Goal: Task Accomplishment & Management: Use online tool/utility

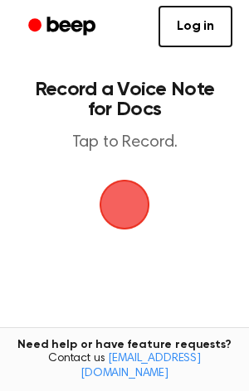
click at [124, 212] on span "button" at bounding box center [124, 205] width 51 height 51
click at [109, 214] on span "button" at bounding box center [125, 205] width 54 height 54
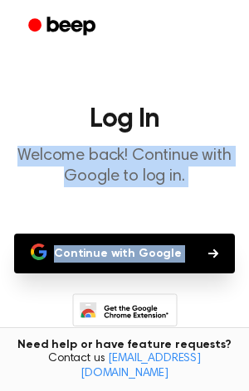
drag, startPoint x: 197, startPoint y: 278, endPoint x: 186, endPoint y: -85, distance: 364.0
click at [186, 0] on html "Log In Welcome back! Continue with Google to log in. Continue with Google Don’t…" at bounding box center [124, 254] width 249 height 508
click at [41, 27] on icon "Beep" at bounding box center [63, 26] width 70 height 24
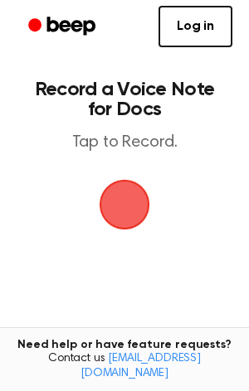
click at [117, 204] on span "button" at bounding box center [124, 205] width 56 height 56
click at [151, 203] on span "button" at bounding box center [124, 204] width 75 height 75
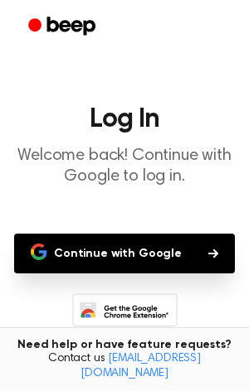
click at [131, 244] on button "Continue with Google" at bounding box center [124, 254] width 220 height 40
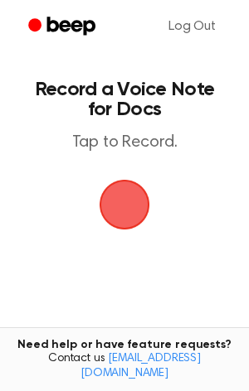
drag, startPoint x: 125, startPoint y: 192, endPoint x: 151, endPoint y: 143, distance: 55.2
click at [123, 192] on span "button" at bounding box center [124, 205] width 77 height 77
click at [132, 201] on span "button" at bounding box center [124, 205] width 66 height 66
click at [125, 191] on span "button" at bounding box center [124, 204] width 92 height 92
click at [121, 200] on span "button" at bounding box center [125, 205] width 54 height 54
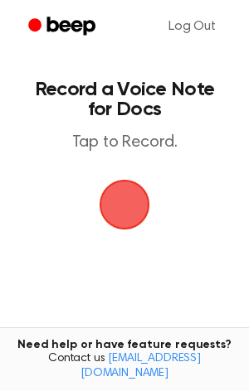
click at [121, 206] on span "button" at bounding box center [124, 204] width 64 height 64
click at [126, 203] on span "button" at bounding box center [124, 204] width 75 height 75
click at [126, 203] on span "button" at bounding box center [125, 205] width 80 height 80
click at [126, 203] on span "button" at bounding box center [125, 205] width 54 height 54
click at [124, 205] on span "button" at bounding box center [124, 205] width 60 height 60
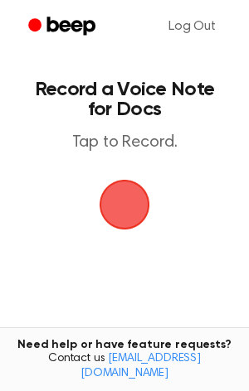
click at [102, 209] on span "button" at bounding box center [124, 205] width 56 height 56
click at [123, 204] on span "button" at bounding box center [124, 204] width 81 height 81
click at [123, 204] on span "button" at bounding box center [124, 204] width 85 height 85
click at [123, 204] on span "button" at bounding box center [124, 204] width 90 height 90
click at [123, 204] on span "button" at bounding box center [124, 204] width 64 height 64
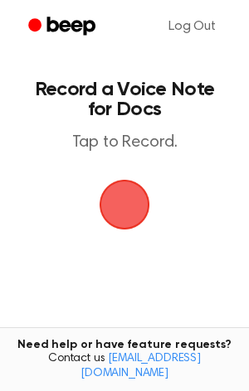
drag, startPoint x: 123, startPoint y: 204, endPoint x: 128, endPoint y: 195, distance: 10.4
click at [128, 195] on span "button" at bounding box center [124, 205] width 51 height 51
click at [99, 180] on button "button" at bounding box center [124, 205] width 50 height 50
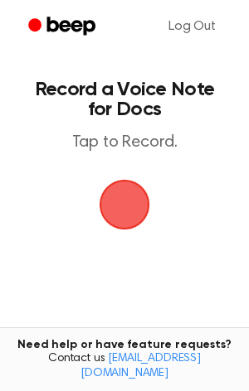
click at [99, 180] on button "button" at bounding box center [124, 205] width 50 height 50
click at [116, 201] on span "button" at bounding box center [124, 204] width 71 height 71
click at [119, 204] on span "button" at bounding box center [124, 204] width 64 height 64
click at [119, 204] on span "button" at bounding box center [124, 205] width 89 height 89
click at [118, 201] on span "button" at bounding box center [124, 205] width 66 height 66
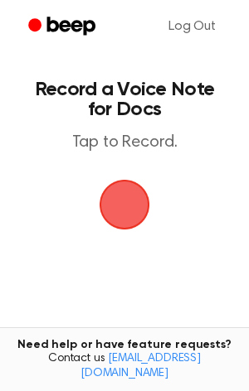
drag, startPoint x: 118, startPoint y: 201, endPoint x: 179, endPoint y: 242, distance: 73.6
click at [179, 242] on main "Record a Voice Note for Docs Tap to Record. Tired of copying and pasting? Use t…" at bounding box center [124, 253] width 249 height 506
drag, startPoint x: 108, startPoint y: 175, endPoint x: 127, endPoint y: 180, distance: 19.7
click at [121, 178] on span "button" at bounding box center [124, 205] width 60 height 60
click at [127, 180] on span "button" at bounding box center [123, 204] width 87 height 87
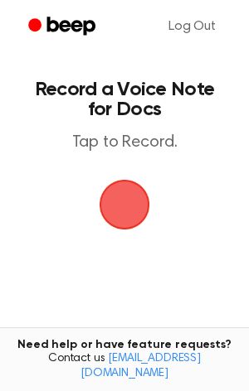
click at [127, 180] on span "button" at bounding box center [125, 205] width 84 height 84
drag, startPoint x: 129, startPoint y: 187, endPoint x: 150, endPoint y: 244, distance: 60.8
click at [150, 244] on main "Record a Voice Note for Docs Tap to Record. Tired of copying and pasting? Use t…" at bounding box center [124, 253] width 249 height 506
click at [104, 269] on main "Record a Voice Note for Docs Tap to Record. Tired of copying and pasting? Use t…" at bounding box center [124, 253] width 249 height 506
drag, startPoint x: 105, startPoint y: 196, endPoint x: 123, endPoint y: 195, distance: 17.5
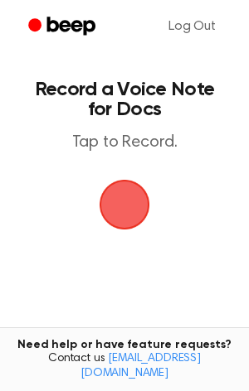
click at [117, 196] on span "button" at bounding box center [124, 204] width 64 height 64
click at [128, 196] on span "button" at bounding box center [124, 204] width 61 height 61
click at [138, 196] on span "button" at bounding box center [124, 205] width 68 height 68
click at [138, 193] on span "button" at bounding box center [124, 205] width 88 height 88
click at [138, 192] on span "button" at bounding box center [125, 205] width 84 height 84
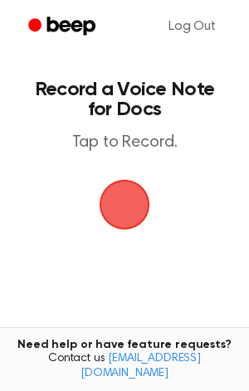
click at [138, 192] on span "button" at bounding box center [125, 205] width 92 height 92
click at [138, 192] on span "button" at bounding box center [124, 205] width 60 height 60
click at [138, 192] on span "button" at bounding box center [124, 205] width 86 height 86
click at [138, 192] on span "button" at bounding box center [124, 205] width 77 height 77
click at [138, 192] on span "button" at bounding box center [124, 204] width 81 height 81
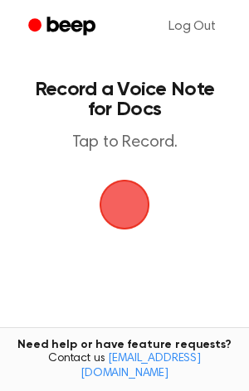
click at [138, 192] on span "button" at bounding box center [124, 205] width 60 height 60
click at [138, 192] on span "button" at bounding box center [124, 204] width 61 height 61
click at [138, 192] on span "button" at bounding box center [124, 205] width 66 height 66
click at [138, 192] on span "button" at bounding box center [124, 205] width 46 height 46
click at [138, 192] on span "button" at bounding box center [124, 204] width 61 height 61
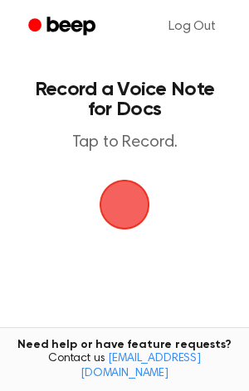
click at [138, 192] on span "button" at bounding box center [124, 204] width 73 height 73
click at [150, 182] on main "Record a Voice Note for Docs Tap to Record. Tired of copying and pasting? Use t…" at bounding box center [124, 253] width 249 height 506
click at [150, 182] on span "button" at bounding box center [124, 204] width 71 height 71
click at [150, 182] on span "button" at bounding box center [124, 204] width 61 height 61
click at [150, 182] on span "button" at bounding box center [124, 204] width 73 height 73
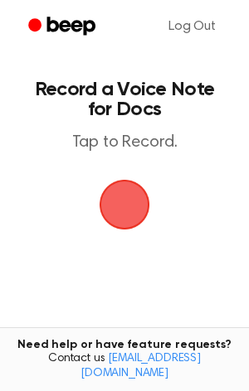
click at [150, 182] on span "button" at bounding box center [125, 205] width 84 height 84
click at [150, 182] on span "button" at bounding box center [125, 205] width 54 height 54
click at [138, 190] on span "button" at bounding box center [124, 205] width 66 height 66
click at [138, 190] on span "button" at bounding box center [123, 204] width 75 height 75
click at [138, 190] on span "button" at bounding box center [124, 205] width 60 height 60
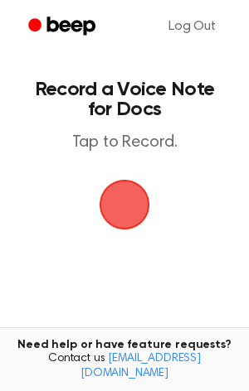
click at [138, 190] on span "button" at bounding box center [124, 204] width 93 height 93
click at [138, 191] on span "button" at bounding box center [124, 204] width 64 height 64
click at [138, 191] on span "button" at bounding box center [124, 205] width 60 height 60
click at [138, 191] on span "button" at bounding box center [124, 205] width 56 height 56
click at [202, 166] on main "Record a Voice Note for Docs Tap to Record. Tired of copying and pasting? Use t…" at bounding box center [124, 253] width 249 height 506
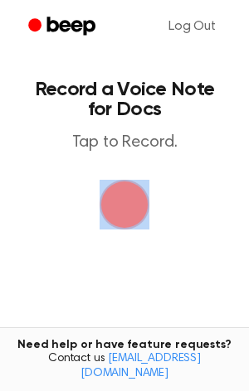
click at [203, 167] on main "Record a Voice Note for Docs Tap to Record. Tired of copying and pasting? Use t…" at bounding box center [124, 253] width 249 height 506
drag, startPoint x: 203, startPoint y: 167, endPoint x: 169, endPoint y: 230, distance: 72.3
click at [184, 210] on main "Record a Voice Note for Docs Tap to Record. Tired of copying and pasting? Use t…" at bounding box center [124, 253] width 249 height 506
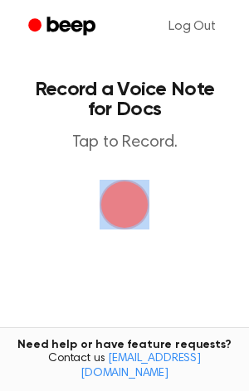
drag, startPoint x: 124, startPoint y: 219, endPoint x: 125, endPoint y: 230, distance: 10.8
click at [124, 220] on span "button" at bounding box center [125, 205] width 54 height 54
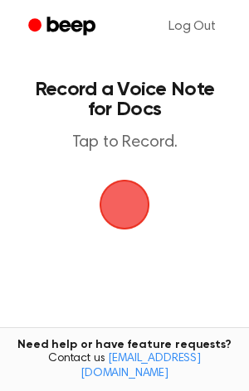
click at [244, 306] on main "Record a Voice Note for Docs Tap to Record. Tired of copying and pasting? Use t…" at bounding box center [124, 253] width 249 height 506
click at [128, 212] on span "button" at bounding box center [124, 204] width 82 height 82
click at [128, 212] on span "button" at bounding box center [124, 204] width 64 height 64
click at [128, 212] on span "button" at bounding box center [124, 204] width 61 height 61
click at [128, 212] on span "button" at bounding box center [125, 205] width 70 height 70
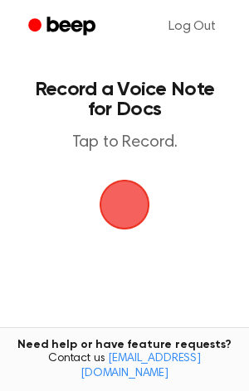
click at [109, 205] on span "button" at bounding box center [124, 204] width 71 height 71
drag, startPoint x: 107, startPoint y: 196, endPoint x: 111, endPoint y: 203, distance: 8.5
click at [109, 200] on span "button" at bounding box center [124, 204] width 73 height 73
click at [111, 205] on span "button" at bounding box center [124, 205] width 51 height 51
click at [111, 204] on span "button" at bounding box center [124, 205] width 60 height 60
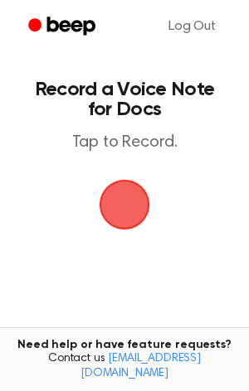
click at [111, 204] on span "button" at bounding box center [124, 204] width 89 height 89
click at [111, 204] on span "button" at bounding box center [124, 205] width 56 height 56
click at [111, 204] on span "button" at bounding box center [124, 205] width 68 height 68
drag, startPoint x: 110, startPoint y: 205, endPoint x: 12, endPoint y: 219, distance: 99.6
click at [84, 221] on main "Record a Voice Note for Docs Tap to Record. Tired of copying and pasting? Use t…" at bounding box center [124, 253] width 249 height 506
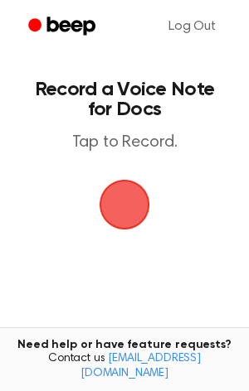
click at [12, 219] on main "Record a Voice Note for Docs Tap to Record. Tired of copying and pasting? Use t…" at bounding box center [124, 253] width 249 height 506
click at [127, 205] on span "button" at bounding box center [124, 204] width 61 height 61
click at [127, 205] on span "button" at bounding box center [125, 205] width 70 height 70
click at [127, 205] on span "button" at bounding box center [124, 204] width 61 height 61
click at [127, 205] on span "button" at bounding box center [124, 205] width 56 height 56
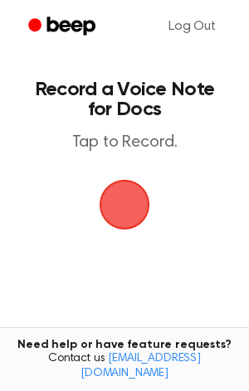
click at [127, 205] on span "button" at bounding box center [124, 204] width 64 height 64
click at [127, 205] on span "button" at bounding box center [124, 205] width 77 height 77
click at [127, 205] on span "button" at bounding box center [124, 205] width 66 height 66
click at [127, 205] on span "button" at bounding box center [124, 204] width 61 height 61
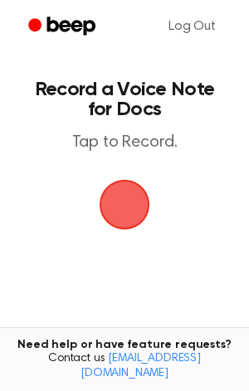
click at [127, 205] on span "button" at bounding box center [124, 204] width 61 height 61
click at [127, 205] on span "button" at bounding box center [123, 204] width 75 height 75
click at [127, 205] on span "button" at bounding box center [124, 204] width 64 height 64
click at [127, 205] on span "button" at bounding box center [124, 205] width 60 height 60
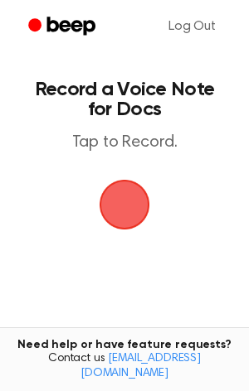
click at [127, 205] on span "button" at bounding box center [124, 205] width 60 height 60
click at [127, 205] on span "button" at bounding box center [124, 205] width 51 height 51
click at [127, 205] on span "button" at bounding box center [124, 204] width 61 height 61
click at [127, 205] on span "button" at bounding box center [124, 205] width 56 height 56
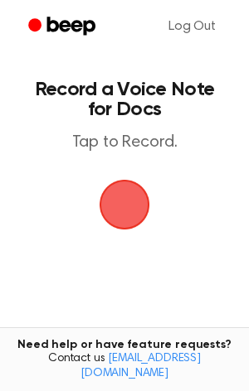
click at [127, 205] on span "button" at bounding box center [124, 205] width 66 height 66
click at [127, 205] on span "button" at bounding box center [125, 205] width 54 height 54
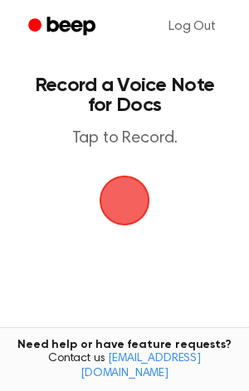
click at [127, 205] on span "button" at bounding box center [124, 201] width 60 height 60
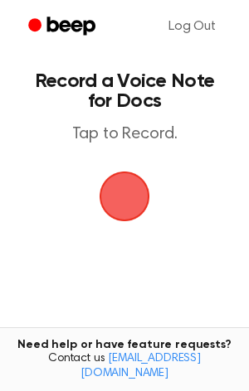
scroll to position [17, 0]
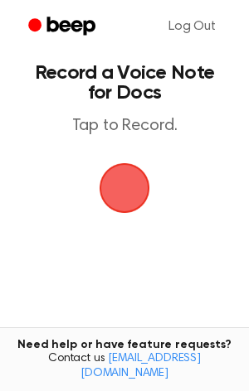
click at [127, 205] on span "button" at bounding box center [124, 188] width 60 height 60
click at [127, 205] on span "button" at bounding box center [124, 188] width 51 height 51
click at [127, 205] on span "button" at bounding box center [123, 187] width 75 height 75
click at [127, 205] on span "button" at bounding box center [124, 188] width 60 height 60
click at [127, 205] on span "button" at bounding box center [124, 188] width 56 height 56
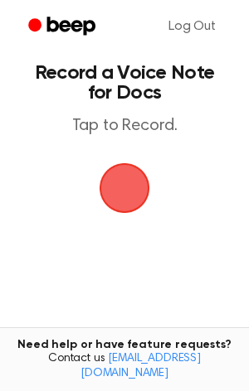
click at [127, 205] on span "button" at bounding box center [124, 188] width 88 height 88
click at [127, 205] on span "button" at bounding box center [124, 188] width 56 height 56
click at [127, 205] on span "button" at bounding box center [124, 188] width 64 height 64
click at [127, 205] on span "button" at bounding box center [124, 187] width 71 height 71
click at [127, 205] on span "button" at bounding box center [123, 187] width 87 height 87
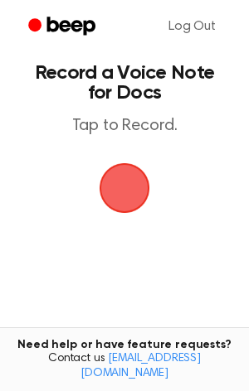
click at [127, 205] on span "button" at bounding box center [124, 188] width 60 height 60
click at [127, 205] on span "button" at bounding box center [125, 189] width 54 height 54
click at [127, 205] on span "button" at bounding box center [124, 187] width 61 height 61
click at [127, 205] on span "button" at bounding box center [124, 188] width 66 height 66
click at [248, 329] on html "Log Out Record a Voice Note for Docs Tap to Record. Tired of copying and pastin…" at bounding box center [124, 262] width 249 height 559
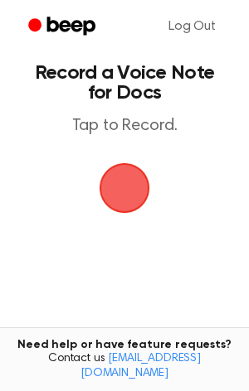
click at [147, 186] on span "button" at bounding box center [124, 188] width 75 height 75
click at [143, 186] on span "button" at bounding box center [124, 188] width 60 height 60
click at [126, 172] on span "button" at bounding box center [124, 188] width 64 height 64
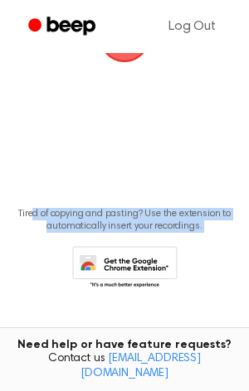
click at [0, 390] on html "Log Out Record a Voice Note for Docs Tap to Record. Tired of copying and pastin…" at bounding box center [124, 112] width 249 height 559
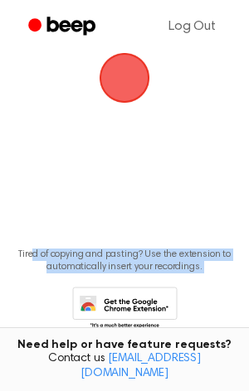
scroll to position [105, 0]
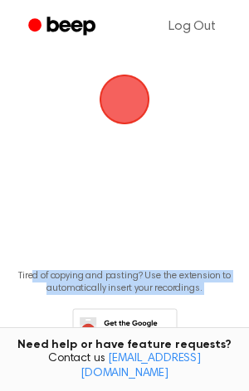
click at [137, 110] on span "button" at bounding box center [124, 99] width 61 height 61
click at [137, 110] on span "button" at bounding box center [125, 100] width 54 height 54
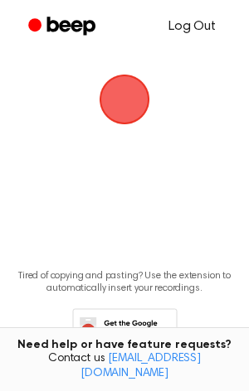
click at [158, 46] on div "Log Out" at bounding box center [124, 26] width 215 height 53
drag, startPoint x: 119, startPoint y: 93, endPoint x: 79, endPoint y: 91, distance: 39.8
click at [100, 93] on main "Record a Voice Note for Docs Tap to Record. Tired of copying and pasting? Use t…" at bounding box center [124, 148] width 249 height 506
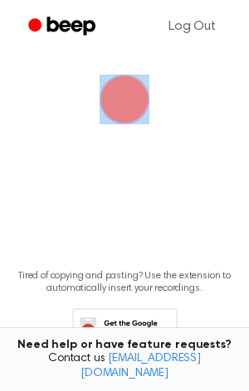
click at [111, 124] on main "Record a Voice Note for Docs Tap to Record. Tired of copying and pasting? Use t…" at bounding box center [124, 148] width 249 height 506
click at [111, 121] on span "button" at bounding box center [124, 100] width 60 height 60
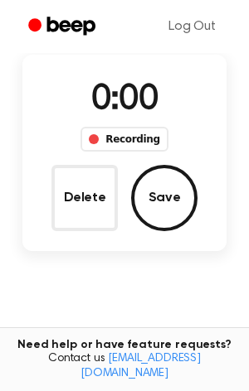
scroll to position [179, 0]
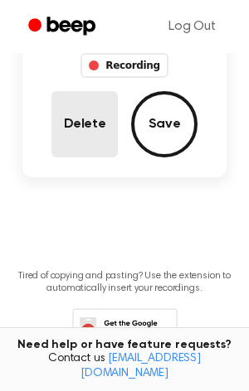
click at [80, 119] on button "Delete" at bounding box center [84, 124] width 66 height 66
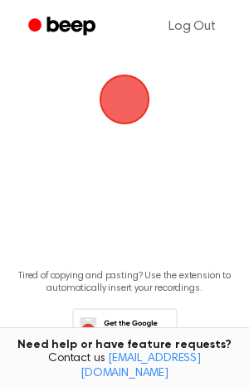
click at [107, 44] on div "Log Out Record a Voice Note for Docs Tap to Record. Tired of copying and pastin…" at bounding box center [124, 174] width 249 height 559
click at [111, 113] on span "button" at bounding box center [125, 100] width 84 height 84
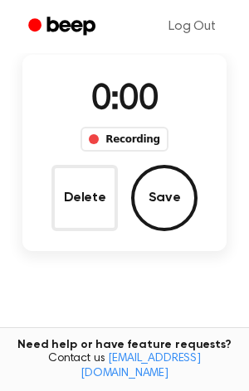
scroll to position [179, 0]
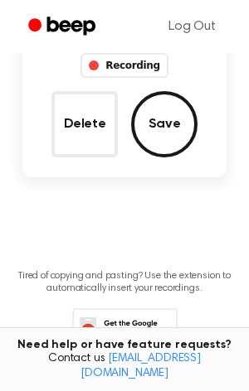
click at [124, 66] on div "Recording" at bounding box center [123, 65] width 87 height 25
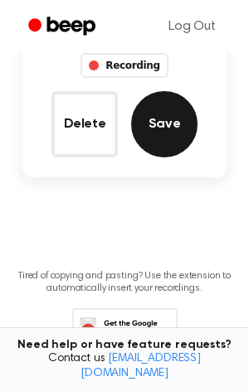
click at [167, 142] on button "Save" at bounding box center [164, 124] width 66 height 66
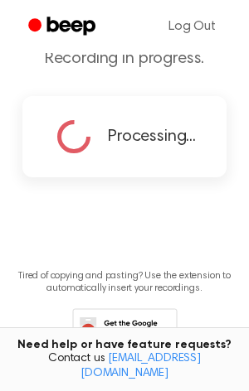
copy span "button"
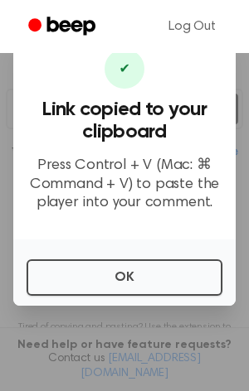
scroll to position [266, 0]
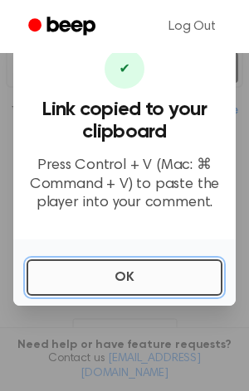
click at [133, 278] on button "OK" at bounding box center [125, 277] width 196 height 36
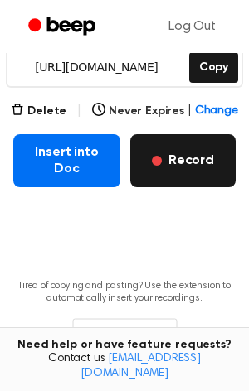
click at [187, 170] on button "Record" at bounding box center [182, 160] width 105 height 53
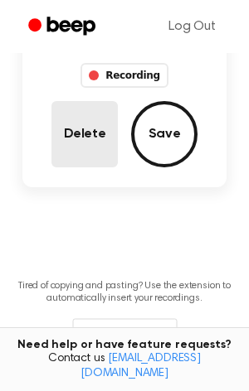
click at [93, 137] on button "Delete" at bounding box center [84, 134] width 66 height 66
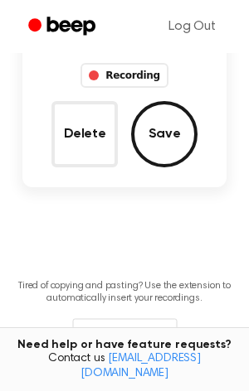
scroll to position [95, 0]
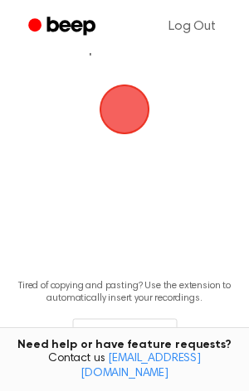
click at [110, 119] on span "button" at bounding box center [124, 110] width 60 height 60
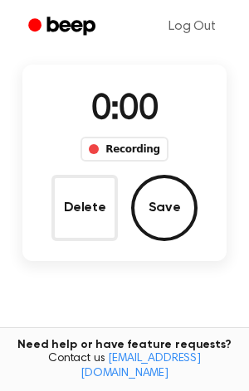
scroll to position [169, 0]
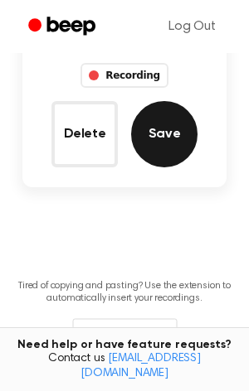
click at [153, 146] on button "Save" at bounding box center [164, 134] width 66 height 66
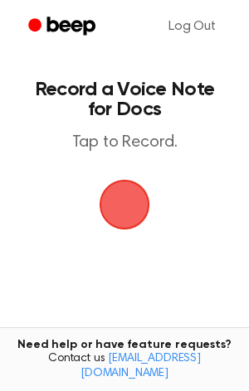
click at [107, 238] on main "Record a Voice Note for Docs Tap to Record. Tired of copying and pasting? Use t…" at bounding box center [124, 253] width 249 height 506
click at [122, 220] on span "button" at bounding box center [124, 205] width 46 height 46
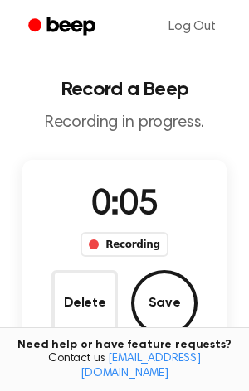
click at [0, 288] on html "Log Out Record a Beep Recording in progress. 0:05 Recording Delete Save Tired o…" at bounding box center [124, 316] width 249 height 632
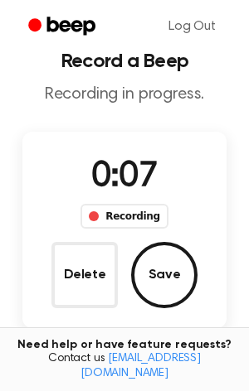
scroll to position [37, 0]
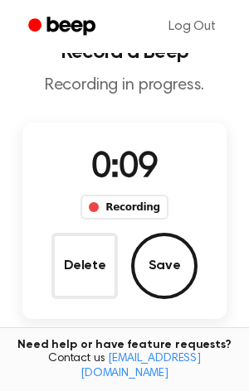
click at [177, 275] on button "Save" at bounding box center [164, 266] width 66 height 66
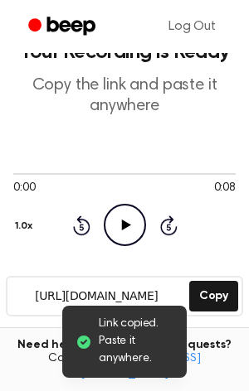
drag, startPoint x: 149, startPoint y: 219, endPoint x: 127, endPoint y: 224, distance: 22.9
click at [141, 220] on div "Rewind 5 seconds Play Audio Skip 5 seconds" at bounding box center [124, 225] width 105 height 42
click at [119, 225] on icon "Play Audio" at bounding box center [125, 225] width 42 height 42
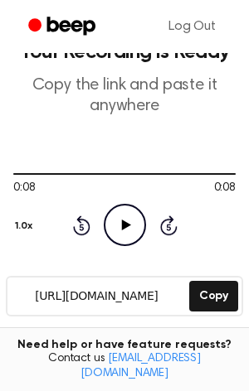
click at [119, 220] on icon "Play Audio" at bounding box center [125, 225] width 42 height 42
click at [134, 232] on icon "Play Audio" at bounding box center [125, 225] width 42 height 42
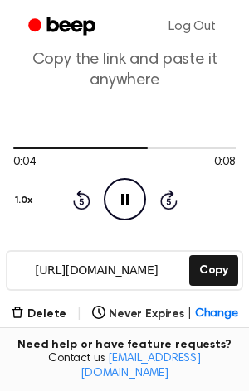
scroll to position [73, 0]
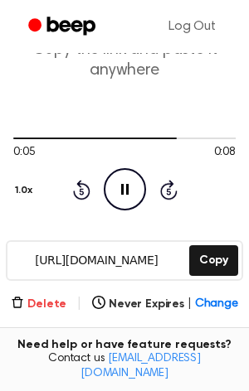
click at [54, 296] on button "Delete" at bounding box center [39, 304] width 56 height 17
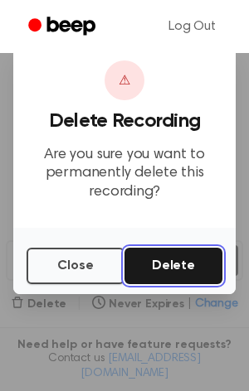
click at [157, 259] on button "Delete" at bounding box center [173, 266] width 98 height 36
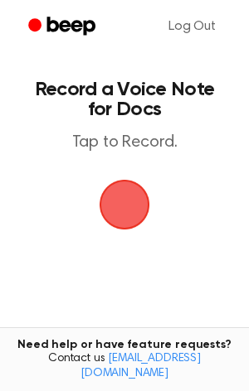
drag, startPoint x: 119, startPoint y: 195, endPoint x: 111, endPoint y: 201, distance: 10.0
click at [114, 199] on span "button" at bounding box center [124, 205] width 46 height 46
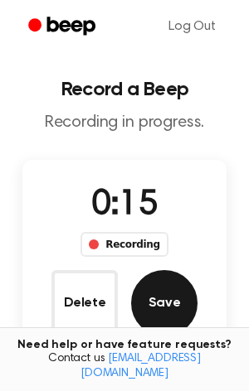
drag, startPoint x: 178, startPoint y: 294, endPoint x: 165, endPoint y: 314, distance: 23.9
click at [165, 314] on button "Save" at bounding box center [164, 303] width 66 height 66
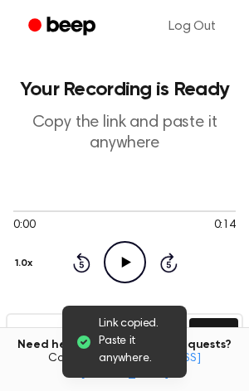
click at [134, 290] on div "0:00 0:14 Your browser does not support the [object Object] element. 1.0x Rewin…" at bounding box center [124, 244] width 222 height 126
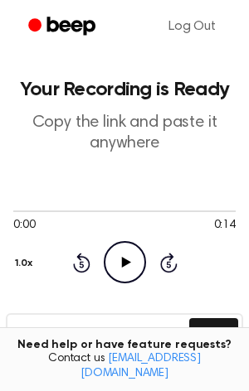
click at [136, 246] on circle at bounding box center [124, 262] width 41 height 41
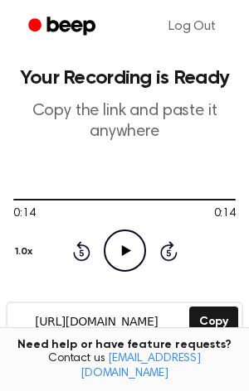
scroll to position [26, 0]
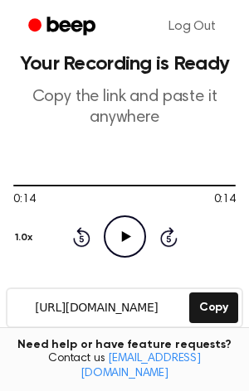
drag, startPoint x: 119, startPoint y: 228, endPoint x: 166, endPoint y: 203, distance: 53.4
click at [132, 216] on icon "Play Audio" at bounding box center [125, 236] width 42 height 42
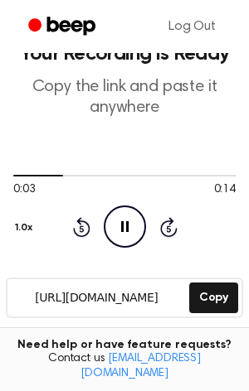
scroll to position [42, 0]
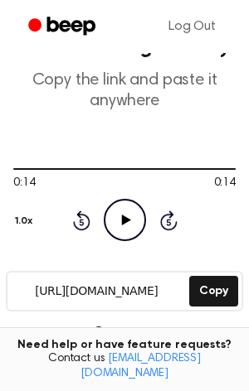
click at [48, 331] on button "Delete" at bounding box center [39, 335] width 56 height 17
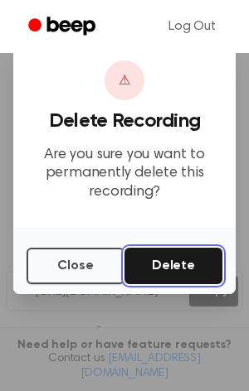
click at [157, 263] on button "Delete" at bounding box center [173, 266] width 98 height 36
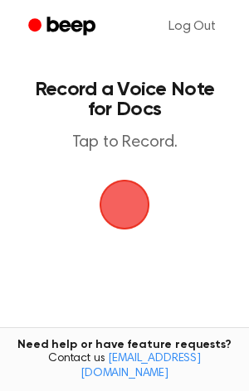
drag, startPoint x: 133, startPoint y: 185, endPoint x: 149, endPoint y: 119, distance: 67.3
click at [132, 182] on span "button" at bounding box center [124, 205] width 46 height 46
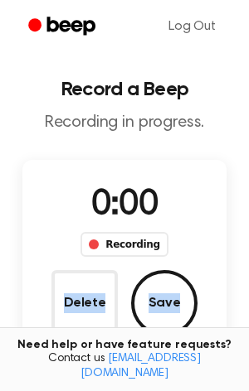
drag, startPoint x: 259, startPoint y: 256, endPoint x: 270, endPoint y: 283, distance: 28.6
click at [248, 283] on html "Log Out Record a Beep Recording in progress. 0:00 Recording Delete Save Tired o…" at bounding box center [124, 316] width 249 height 632
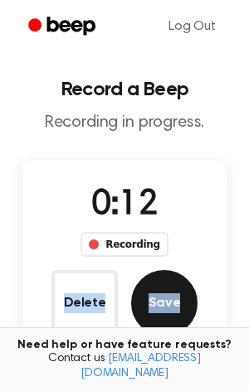
click at [152, 313] on button "Save" at bounding box center [164, 303] width 66 height 66
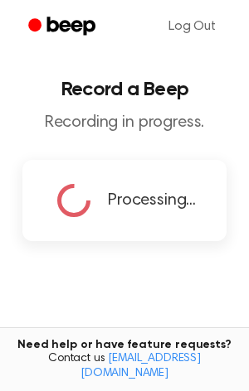
copy div "Delete Save"
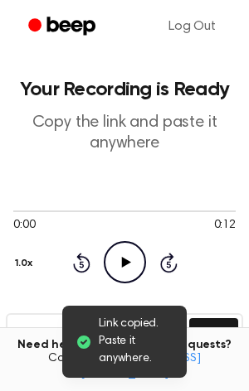
click at [123, 251] on icon "Play Audio" at bounding box center [125, 262] width 42 height 42
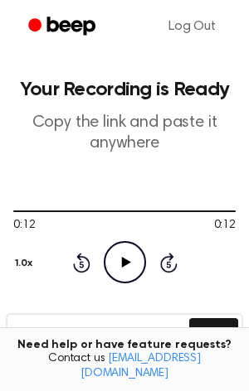
drag, startPoint x: 129, startPoint y: 249, endPoint x: 146, endPoint y: 260, distance: 20.2
click at [129, 249] on icon "Play Audio" at bounding box center [125, 262] width 42 height 42
click at [117, 263] on icon "Play Audio" at bounding box center [125, 262] width 42 height 42
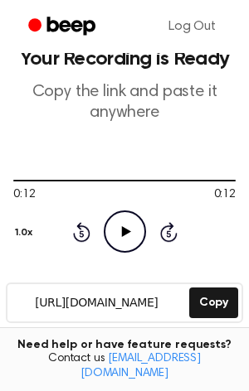
scroll to position [37, 0]
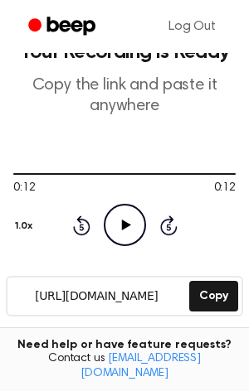
click at [238, 288] on div "https://beep.audio/vRJZfVL Copy" at bounding box center [124, 296] width 237 height 41
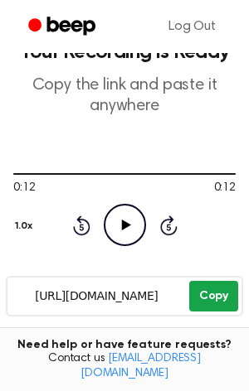
click at [221, 291] on button "Copy" at bounding box center [213, 296] width 49 height 31
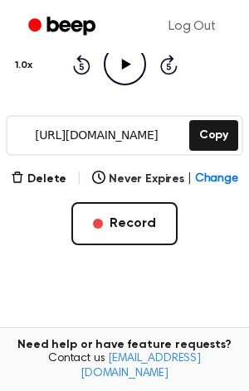
scroll to position [201, 0]
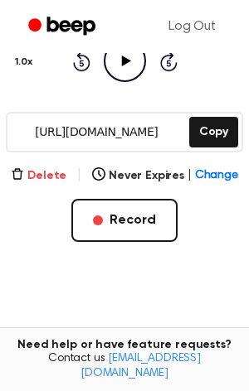
click at [43, 174] on button "Delete" at bounding box center [39, 175] width 56 height 17
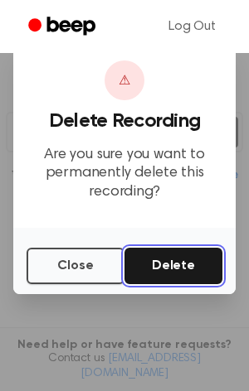
click at [157, 256] on button "Delete" at bounding box center [173, 266] width 98 height 36
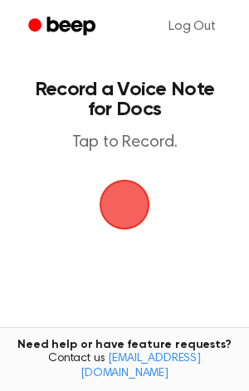
drag, startPoint x: 135, startPoint y: 206, endPoint x: 241, endPoint y: 209, distance: 106.1
click at [186, 209] on main "Record a Voice Note for Docs Tap to Record. Tired of copying and pasting? Use t…" at bounding box center [124, 253] width 249 height 506
click at [115, 226] on span "button" at bounding box center [124, 205] width 51 height 51
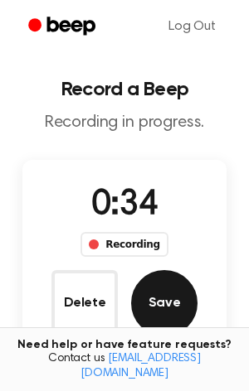
click at [167, 317] on button "Save" at bounding box center [164, 303] width 66 height 66
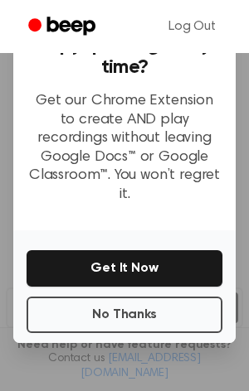
scroll to position [31, 0]
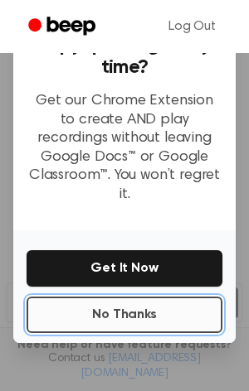
click at [152, 297] on button "No Thanks" at bounding box center [125, 315] width 196 height 36
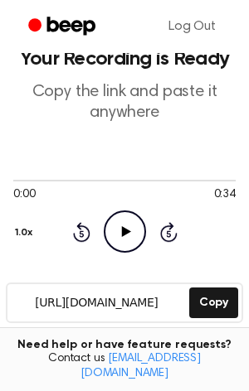
drag, startPoint x: 144, startPoint y: 239, endPoint x: 136, endPoint y: 237, distance: 8.5
click at [136, 237] on icon "Play Audio" at bounding box center [125, 232] width 42 height 42
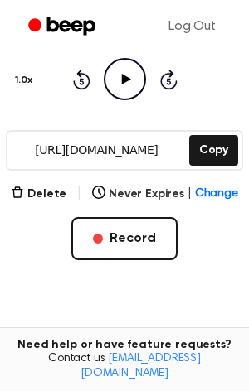
scroll to position [173, 0]
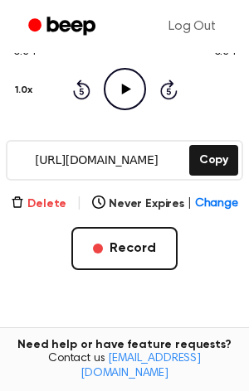
click at [33, 201] on button "Delete" at bounding box center [39, 204] width 56 height 17
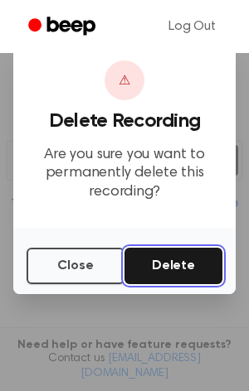
click at [179, 254] on button "Delete" at bounding box center [173, 266] width 98 height 36
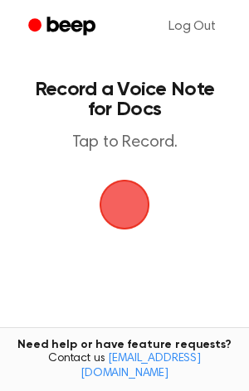
click at [134, 207] on span "button" at bounding box center [124, 205] width 46 height 46
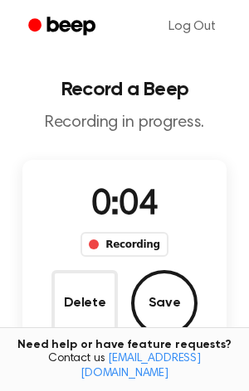
click at [150, 202] on span "0:04" at bounding box center [124, 205] width 66 height 35
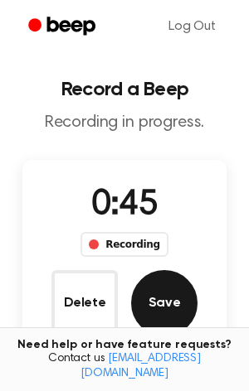
click at [153, 308] on button "Save" at bounding box center [164, 303] width 66 height 66
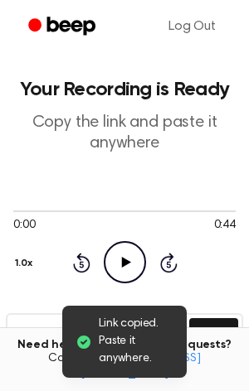
click at [128, 270] on icon "Play Audio" at bounding box center [125, 262] width 42 height 42
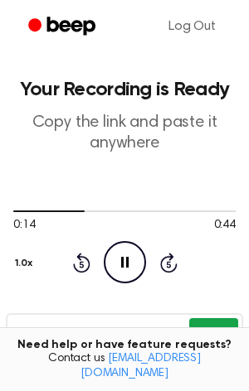
click at [204, 332] on button "Copy" at bounding box center [213, 333] width 49 height 31
